Goal: Navigation & Orientation: Understand site structure

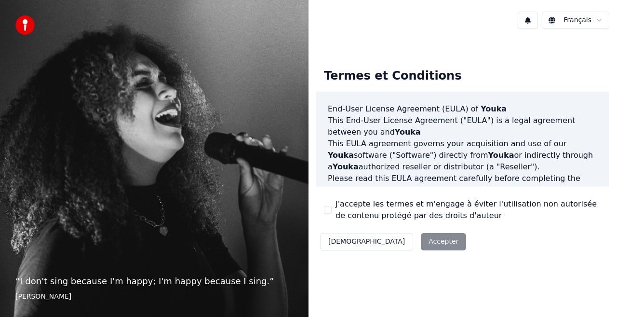
click at [396, 240] on div "Décliner Accepter" at bounding box center [393, 241] width 154 height 25
click at [390, 240] on div "Décliner Accepter" at bounding box center [393, 241] width 154 height 25
click at [573, 21] on html "“ I don't sing because I'm happy; I'm happy because I sing. ” [PERSON_NAME] Fra…" at bounding box center [308, 158] width 617 height 317
click at [397, 238] on html "“ I don't sing because I'm happy; I'm happy because I sing. ” [PERSON_NAME] Fra…" at bounding box center [308, 158] width 617 height 317
click at [229, 92] on div "“ I don't sing because I'm happy; I'm happy because I sing. ” [PERSON_NAME]" at bounding box center [154, 158] width 309 height 317
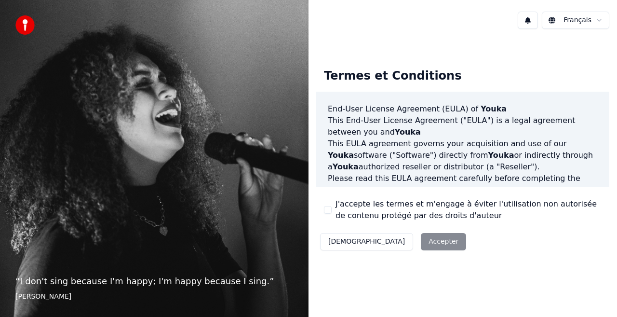
click at [557, 19] on html "“ I don't sing because I'm happy; I'm happy because I sing. ” [PERSON_NAME] Fra…" at bounding box center [308, 158] width 617 height 317
click at [397, 237] on div "Décliner Accepter" at bounding box center [393, 241] width 154 height 25
click at [398, 237] on div "Décliner Accepter" at bounding box center [393, 241] width 154 height 25
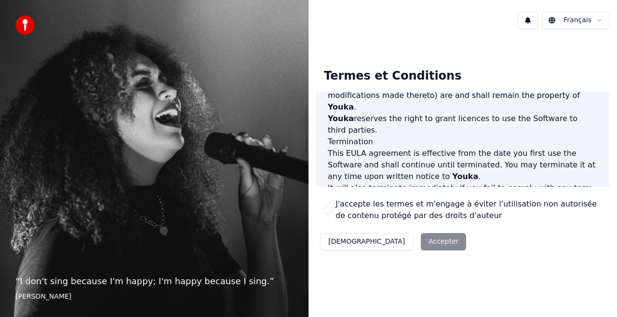
scroll to position [704, 0]
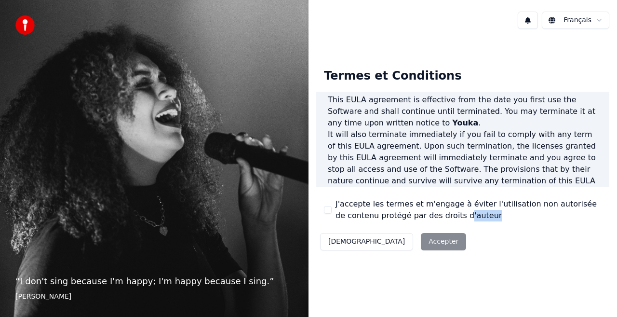
drag, startPoint x: 456, startPoint y: 227, endPoint x: 439, endPoint y: 229, distance: 17.5
click at [439, 228] on div "Termes et Conditions End-User License Agreement ([PERSON_NAME]) of Youka This E…" at bounding box center [462, 157] width 293 height 193
click at [393, 247] on div "Décliner Accepter" at bounding box center [393, 241] width 154 height 25
click at [392, 246] on div "Décliner Accepter" at bounding box center [393, 241] width 154 height 25
drag, startPoint x: 392, startPoint y: 245, endPoint x: 380, endPoint y: 242, distance: 13.0
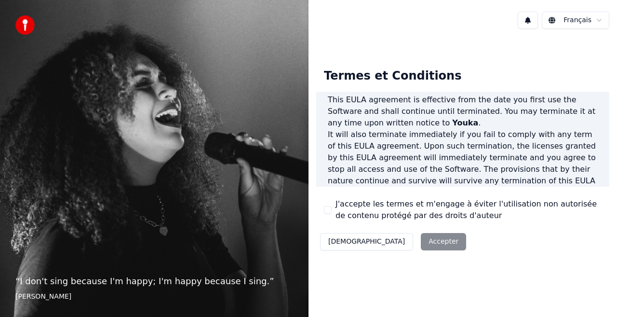
click at [391, 245] on div "Décliner Accepter" at bounding box center [393, 241] width 154 height 25
click at [346, 241] on button "[DEMOGRAPHIC_DATA]" at bounding box center [366, 241] width 93 height 17
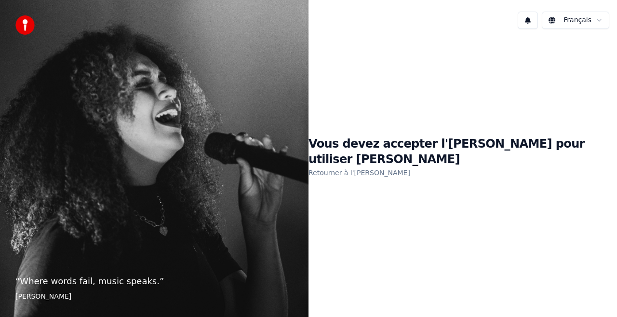
click at [386, 165] on link "Retourner à l'[PERSON_NAME]" at bounding box center [360, 172] width 102 height 15
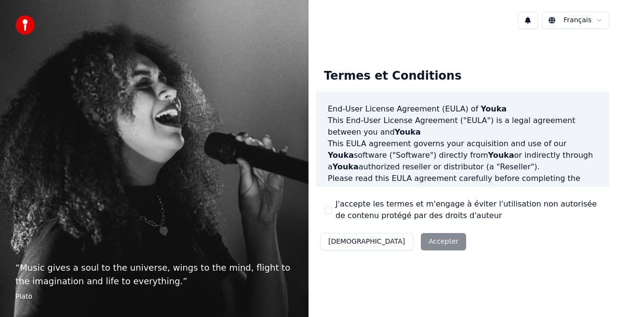
scroll to position [48, 0]
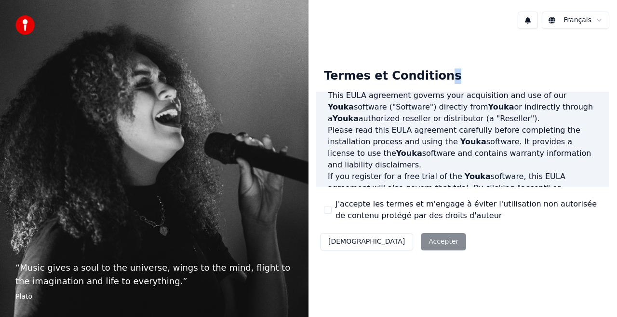
drag, startPoint x: 446, startPoint y: 42, endPoint x: 451, endPoint y: 49, distance: 7.6
click at [436, 65] on div "Termes et Conditions End-User License Agreement ([PERSON_NAME]) of Youka This E…" at bounding box center [463, 158] width 309 height 242
click at [346, 239] on button "[DEMOGRAPHIC_DATA]" at bounding box center [366, 241] width 93 height 17
